Goal: Task Accomplishment & Management: Manage account settings

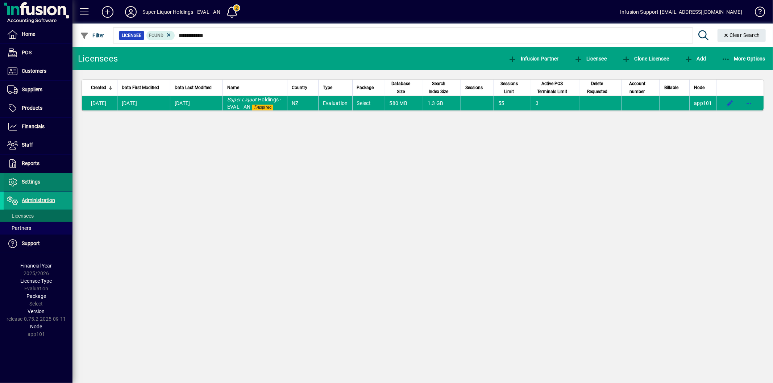
click at [37, 184] on span "Settings" at bounding box center [31, 182] width 18 height 6
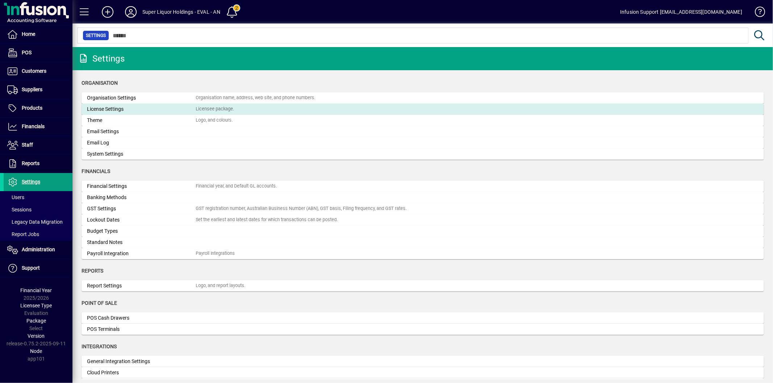
click at [113, 109] on div "License Settings" at bounding box center [141, 109] width 109 height 8
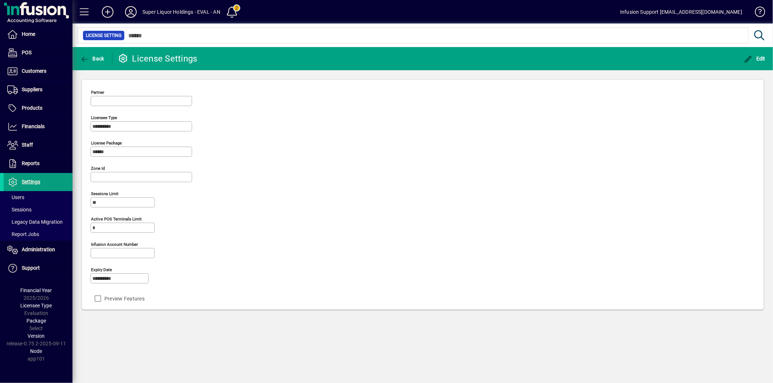
type input "**********"
click at [757, 62] on span "button" at bounding box center [754, 58] width 25 height 17
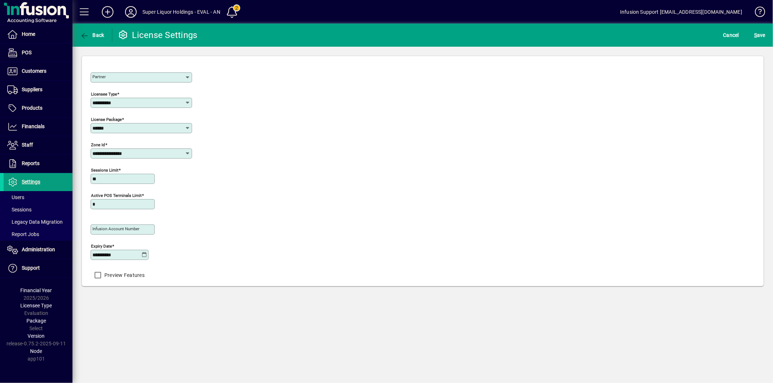
click at [144, 255] on icon at bounding box center [144, 255] width 5 height 6
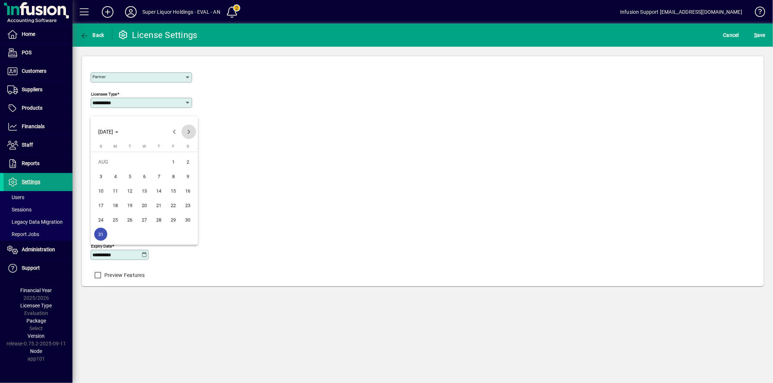
click at [191, 132] on span "Next month" at bounding box center [189, 132] width 14 height 14
drag, startPoint x: 187, startPoint y: 137, endPoint x: 188, endPoint y: 131, distance: 5.8
click at [188, 134] on span "Next month" at bounding box center [189, 132] width 14 height 14
drag, startPoint x: 163, startPoint y: 220, endPoint x: 181, endPoint y: 203, distance: 24.4
click at [163, 220] on span "30" at bounding box center [158, 219] width 13 height 13
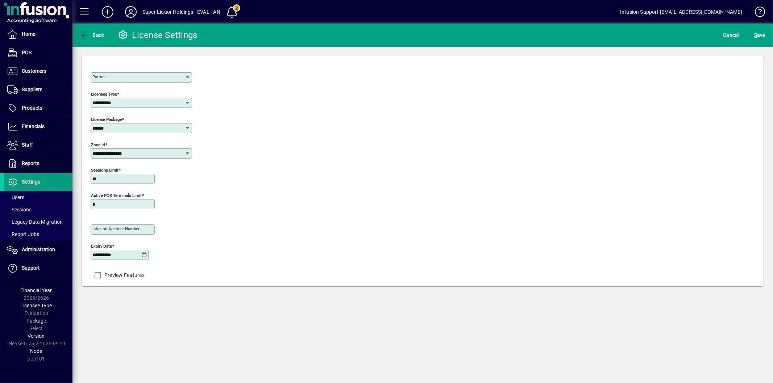
type input "**********"
click at [765, 37] on span "S ave" at bounding box center [759, 35] width 11 height 12
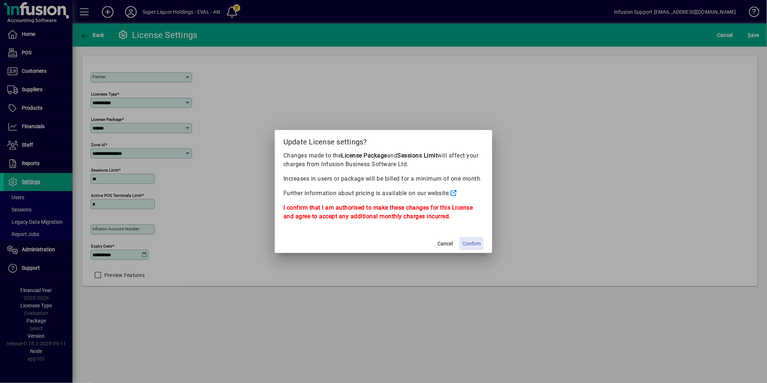
click at [467, 246] on span "Confirm" at bounding box center [471, 244] width 18 height 8
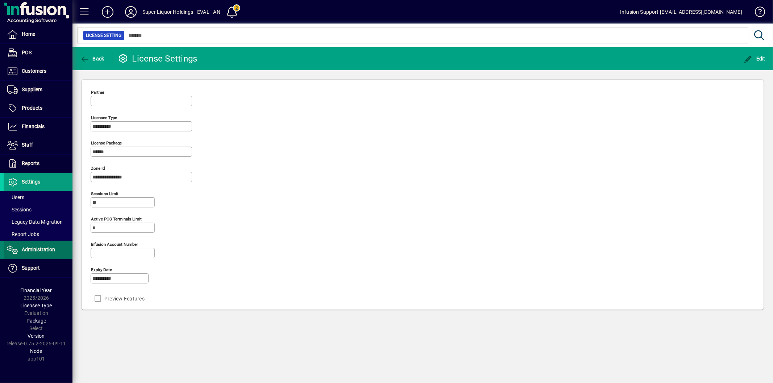
click at [35, 253] on span "Administration" at bounding box center [29, 250] width 51 height 9
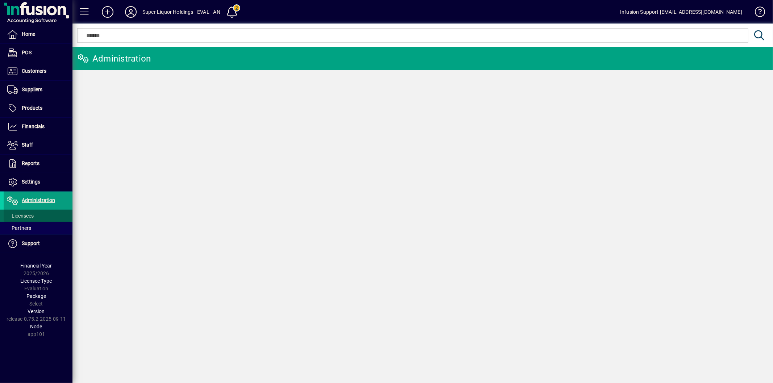
click at [39, 218] on span at bounding box center [38, 215] width 69 height 17
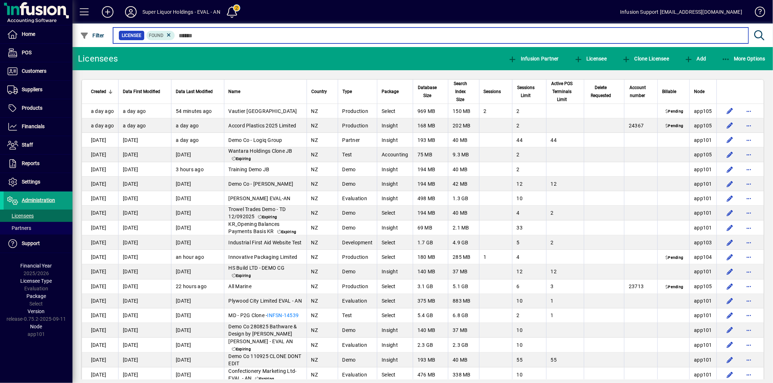
click at [190, 34] on input "text" at bounding box center [458, 35] width 567 height 10
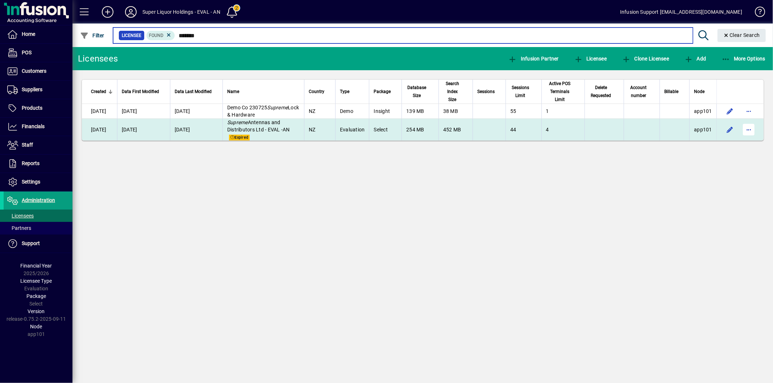
type input "*******"
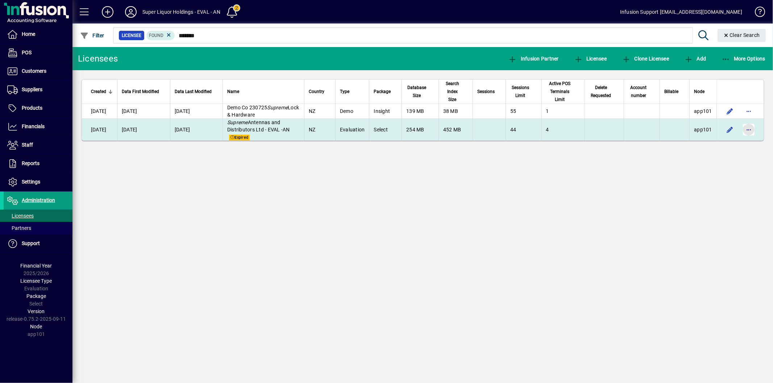
click at [746, 131] on span "button" at bounding box center [748, 129] width 17 height 17
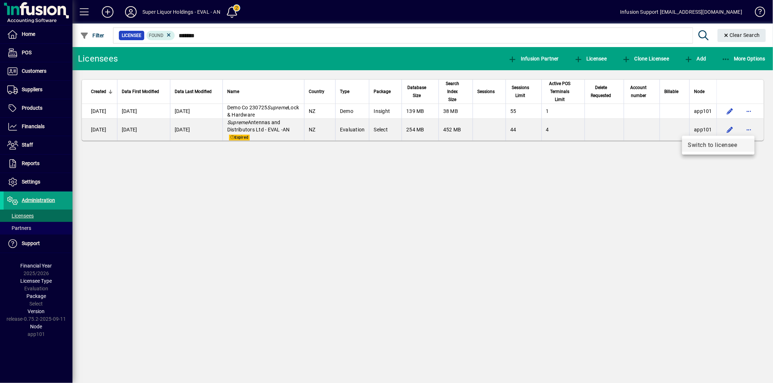
click at [736, 147] on span "Switch to licensee" at bounding box center [718, 145] width 61 height 9
